Goal: Use online tool/utility: Utilize a website feature to perform a specific function

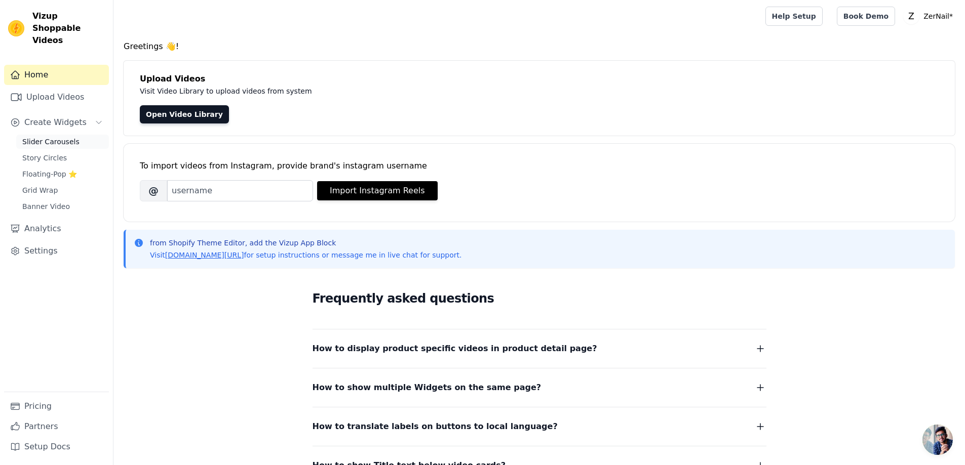
click at [61, 137] on span "Slider Carousels" at bounding box center [50, 142] width 57 height 10
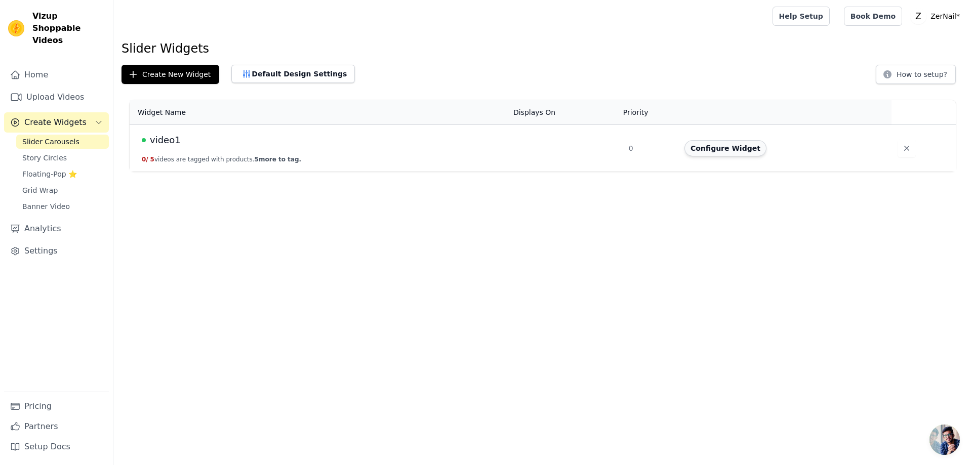
click at [711, 144] on button "Configure Widget" at bounding box center [726, 148] width 82 height 16
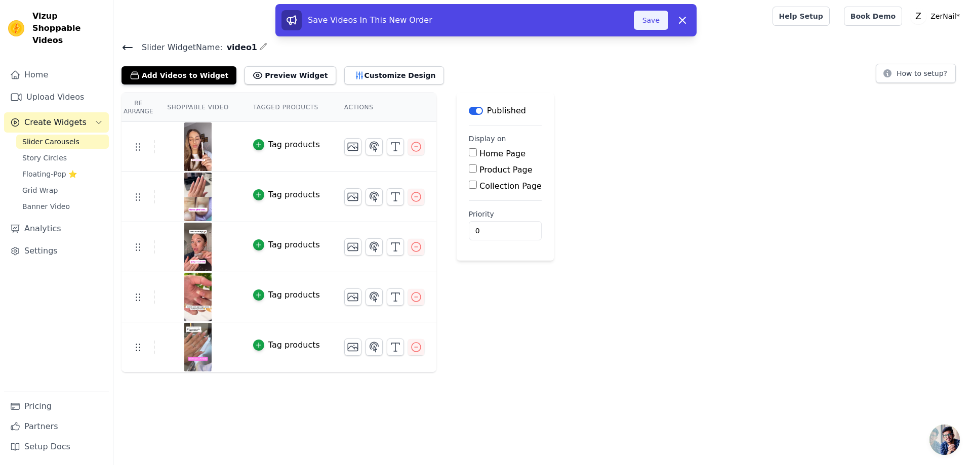
click at [651, 21] on button "Save" at bounding box center [651, 20] width 34 height 19
